Goal: Information Seeking & Learning: Learn about a topic

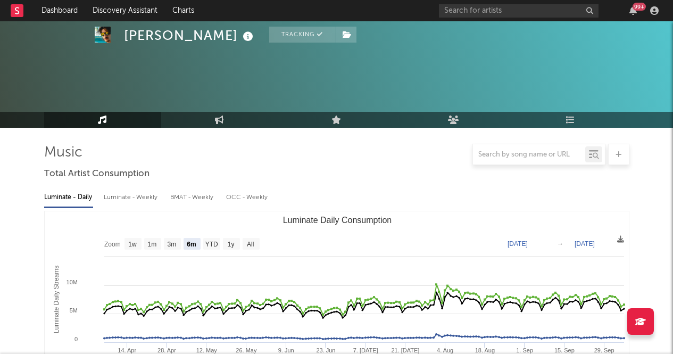
select select "6m"
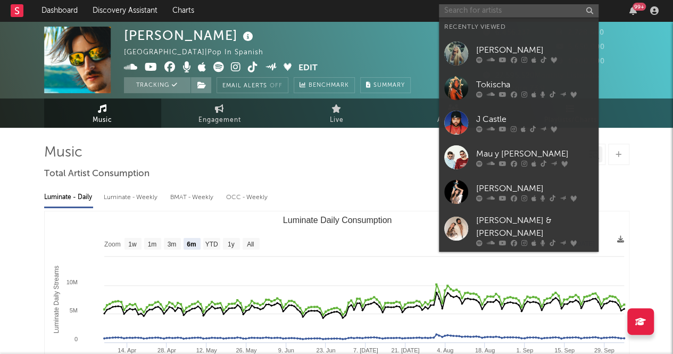
click at [451, 8] on input "text" at bounding box center [519, 10] width 160 height 13
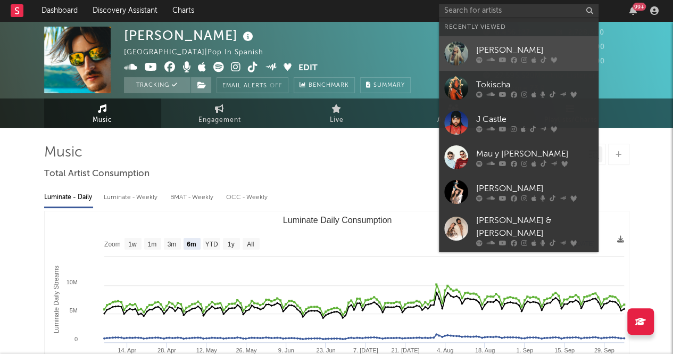
click at [477, 44] on div "[PERSON_NAME]" at bounding box center [534, 50] width 117 height 13
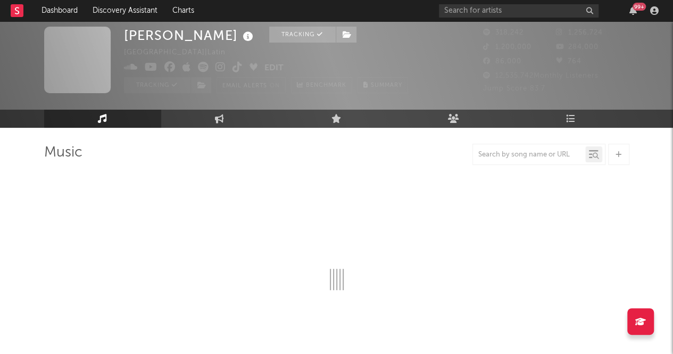
scroll to position [27, 0]
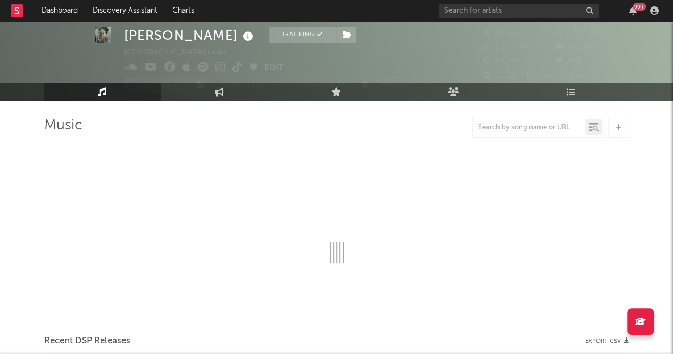
select select "6m"
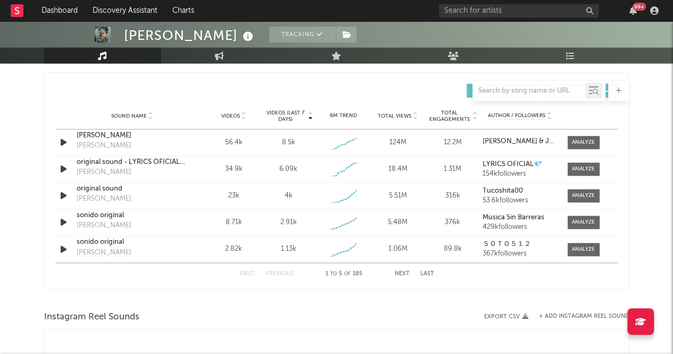
scroll to position [739, 0]
click at [571, 137] on span at bounding box center [584, 141] width 32 height 13
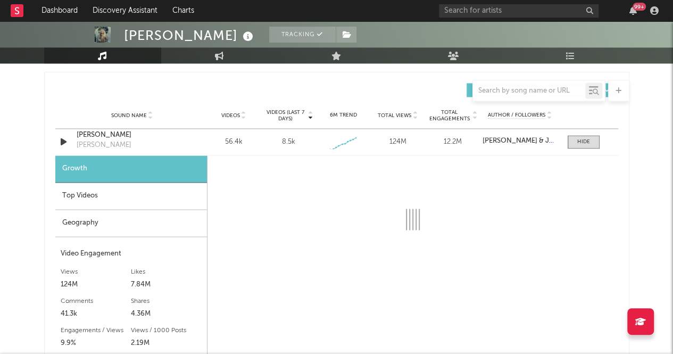
scroll to position [833, 0]
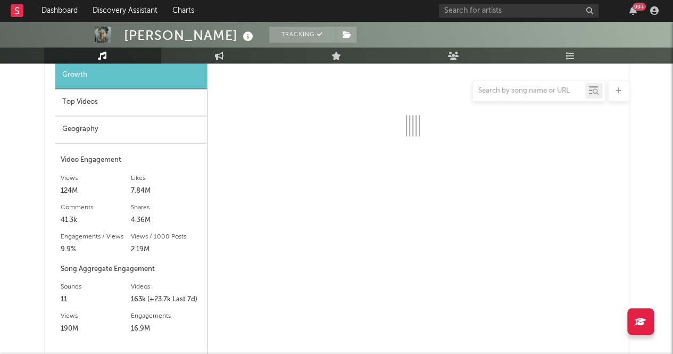
select select "1w"
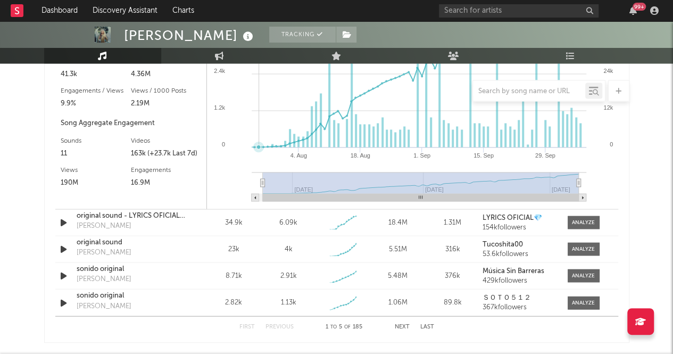
scroll to position [980, 0]
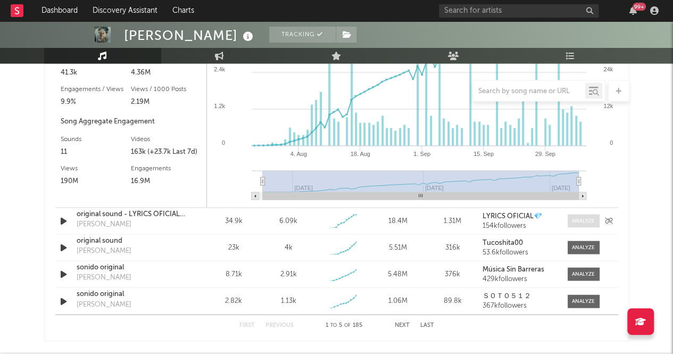
click at [584, 224] on span at bounding box center [584, 220] width 32 height 13
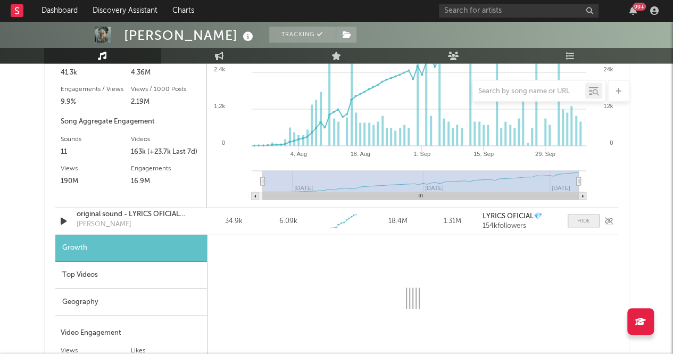
select select "1w"
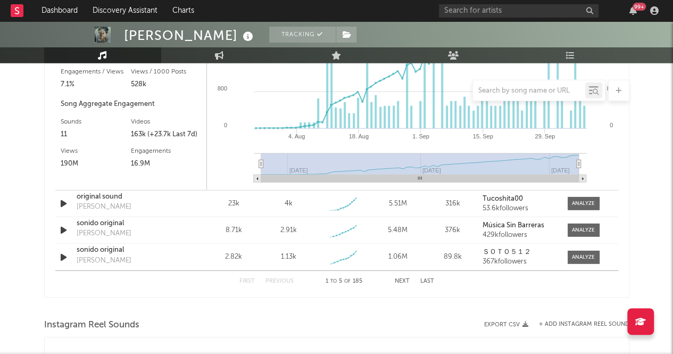
scroll to position [1316, 0]
click at [590, 203] on div at bounding box center [583, 204] width 23 height 8
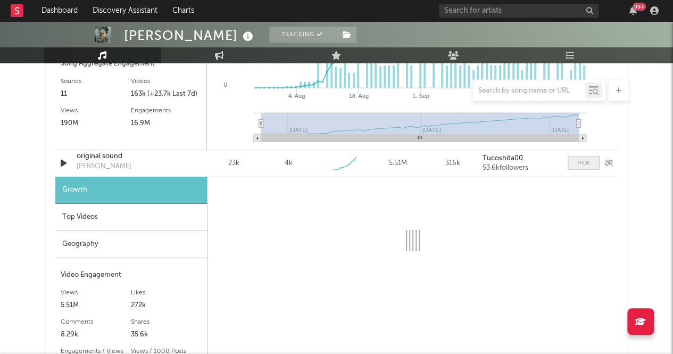
select select "1w"
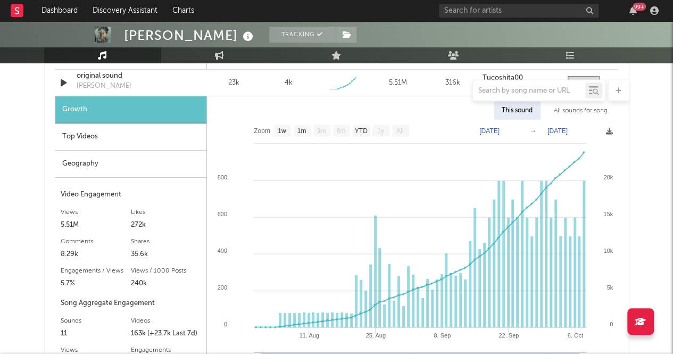
scroll to position [1437, 0]
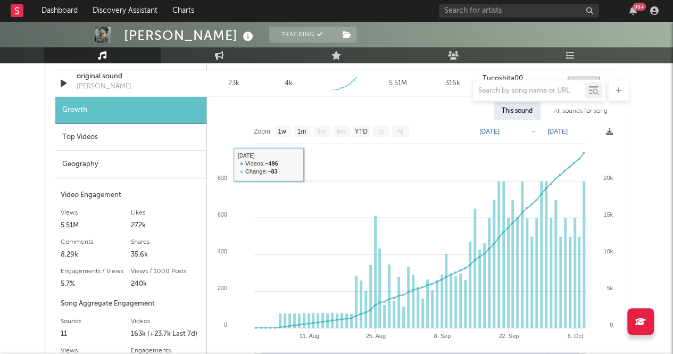
click at [86, 136] on div "Top Videos" at bounding box center [130, 137] width 151 height 27
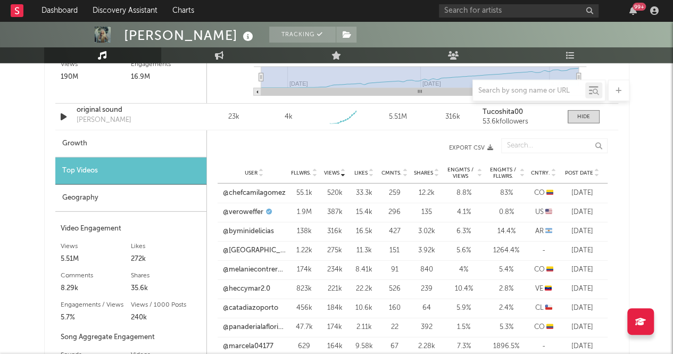
scroll to position [1371, 0]
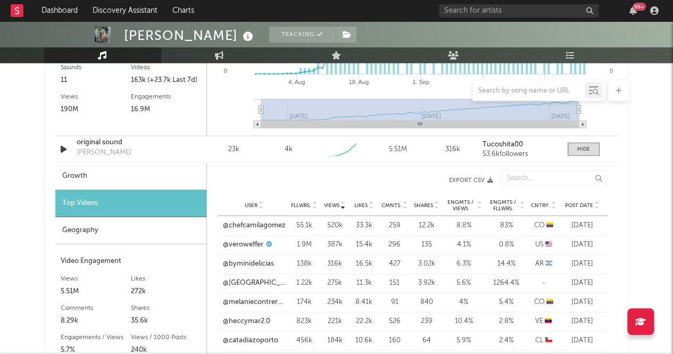
click at [89, 224] on div "Geography" at bounding box center [130, 230] width 151 height 27
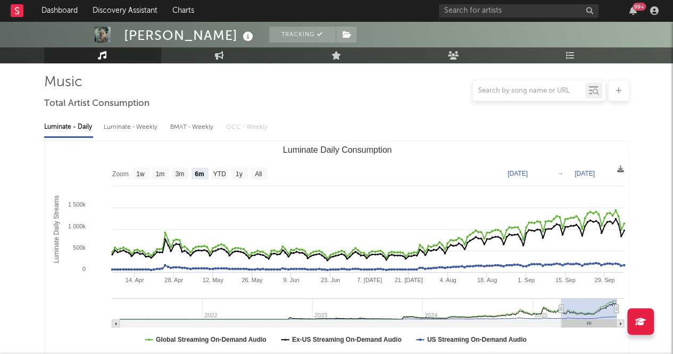
scroll to position [0, 0]
